Goal: Register for event/course

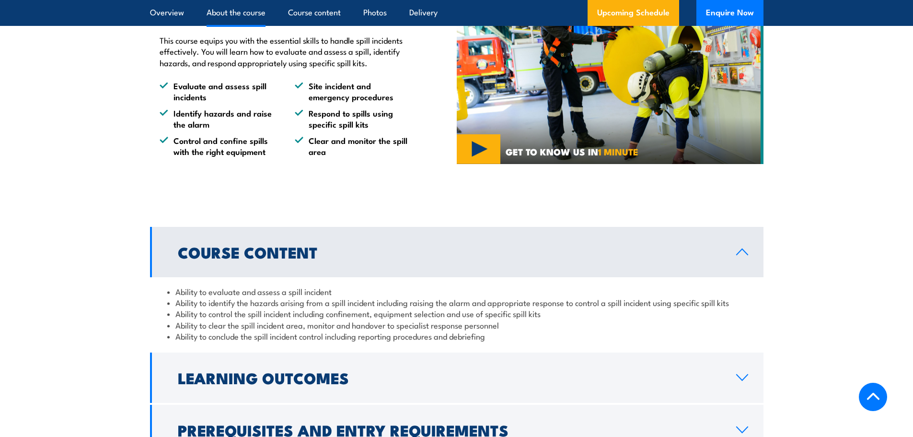
scroll to position [575, 0]
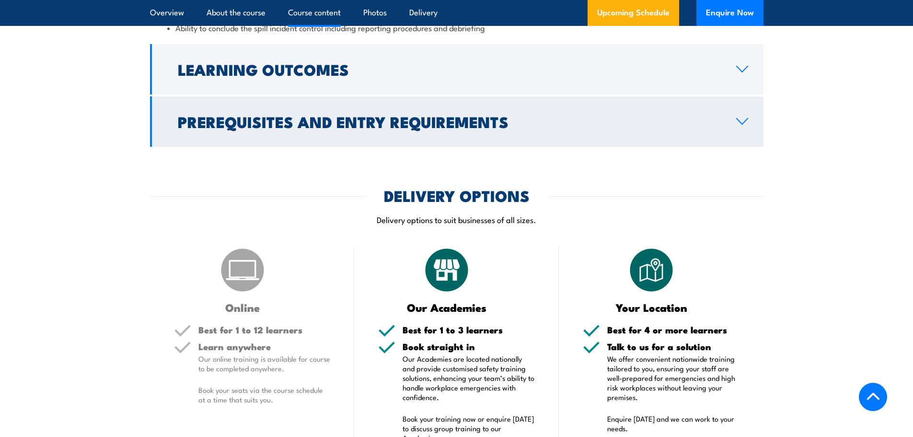
click at [360, 126] on h2 "Prerequisites and Entry Requirements" at bounding box center [449, 121] width 543 height 13
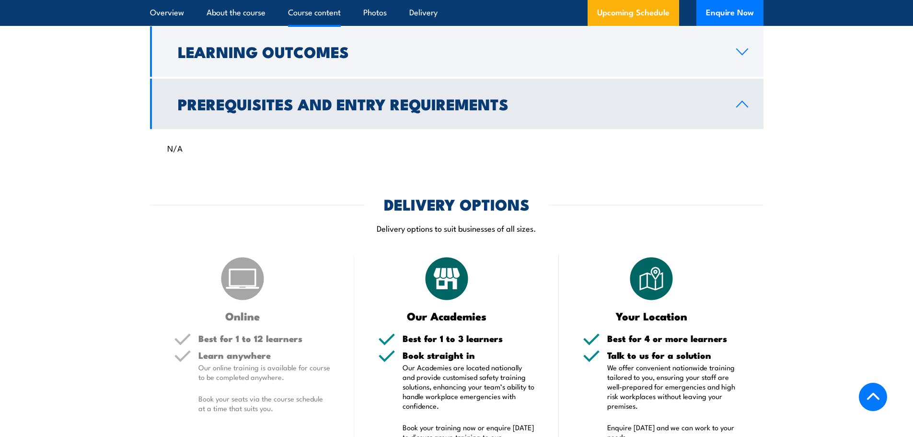
scroll to position [840, 0]
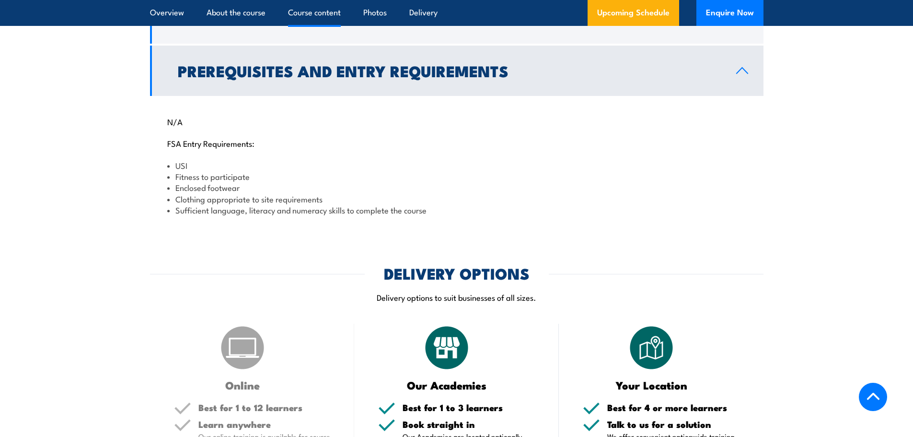
click at [357, 66] on h2 "Prerequisites and Entry Requirements" at bounding box center [449, 70] width 543 height 13
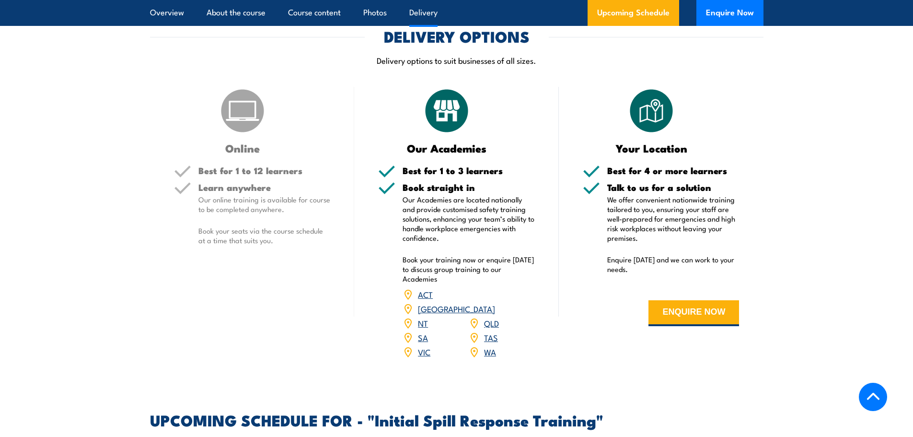
scroll to position [936, 0]
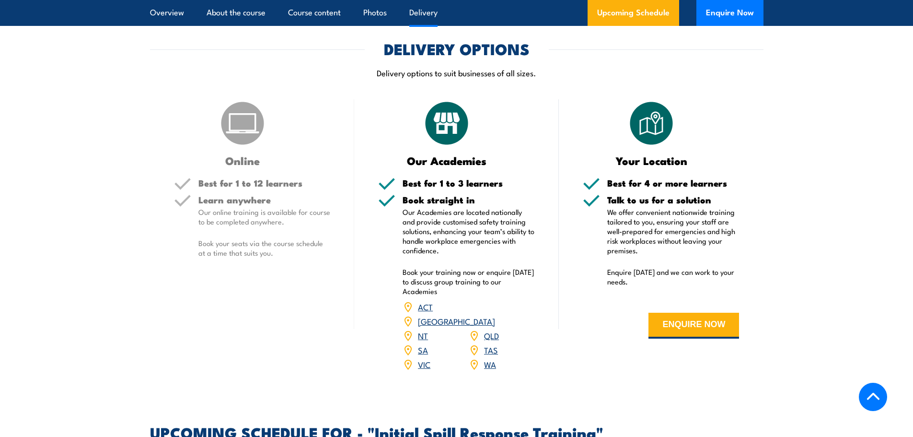
click at [234, 178] on h5 "Best for 1 to 12 learners" at bounding box center [264, 182] width 132 height 9
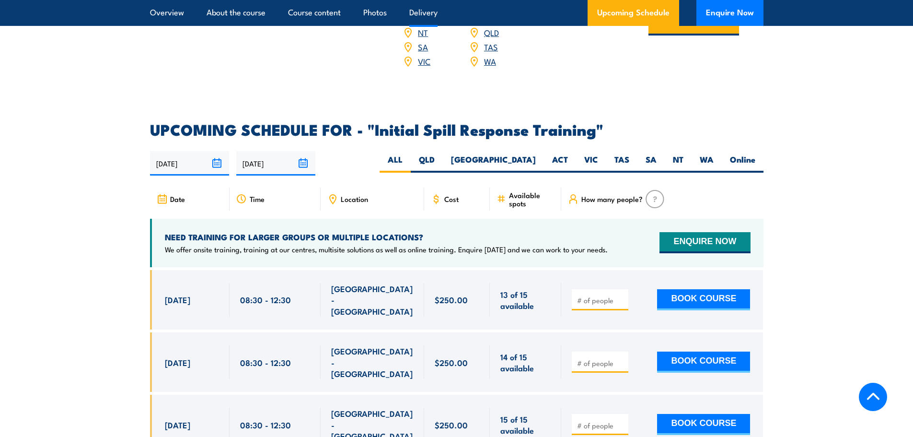
scroll to position [1271, 0]
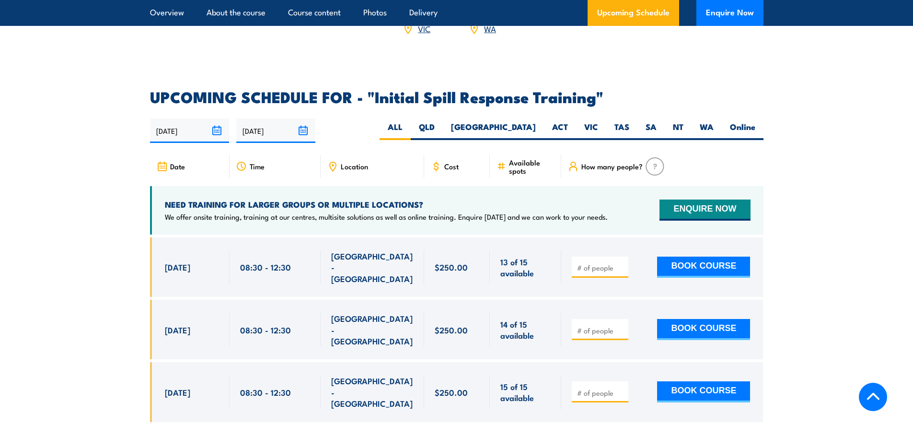
click at [388, 155] on div "Location" at bounding box center [373, 166] width 104 height 23
click at [334, 161] on icon at bounding box center [332, 166] width 11 height 11
click at [179, 118] on input "[DATE]" at bounding box center [189, 130] width 79 height 24
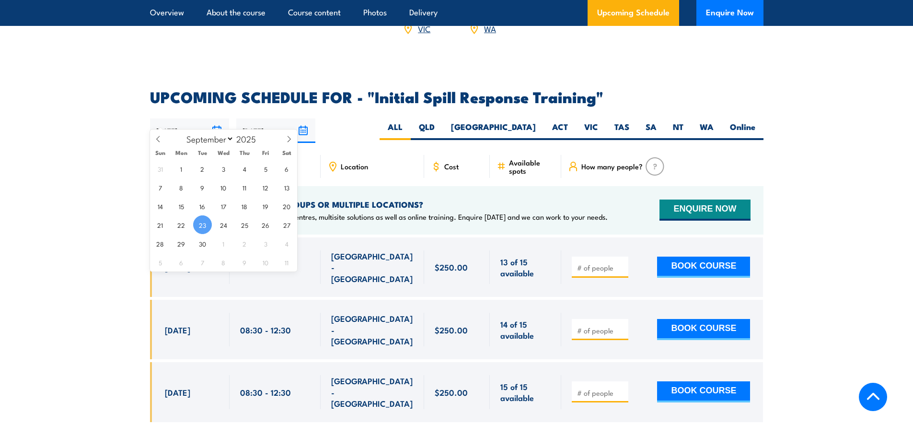
click at [205, 224] on span "23" at bounding box center [202, 224] width 19 height 19
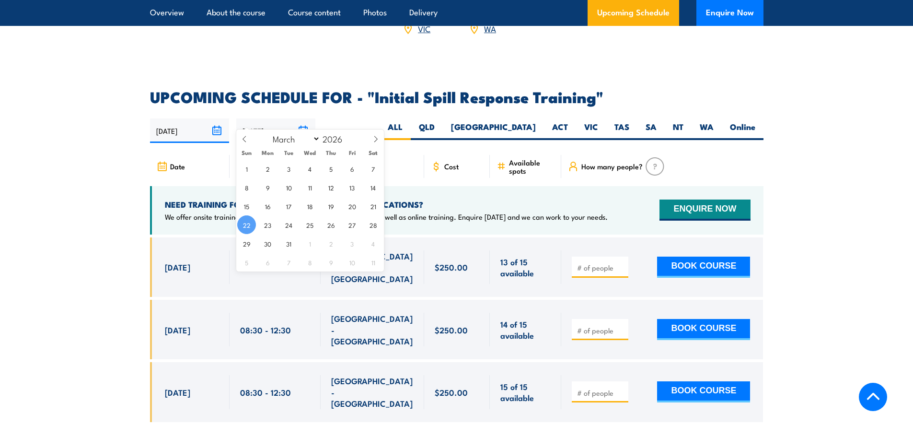
click at [260, 118] on input "[DATE]" at bounding box center [275, 130] width 79 height 24
click at [379, 142] on span at bounding box center [376, 142] width 16 height 26
select select "5"
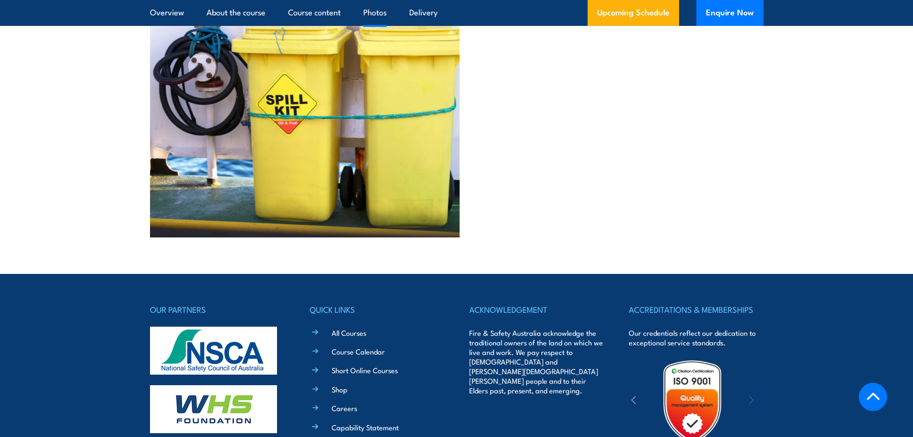
scroll to position [2234, 0]
